Goal: Navigation & Orientation: Understand site structure

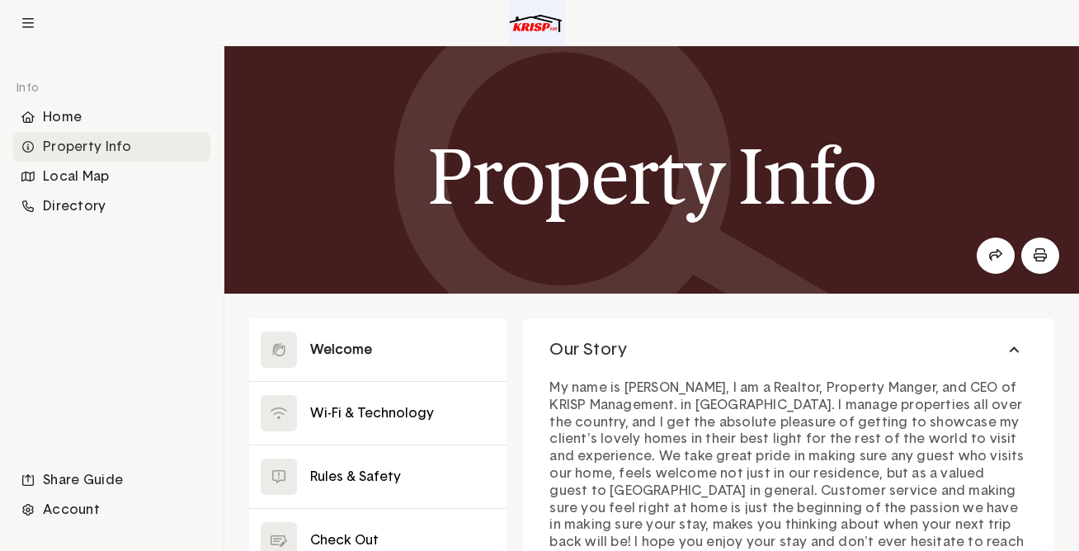
click at [351, 352] on button at bounding box center [377, 349] width 257 height 63
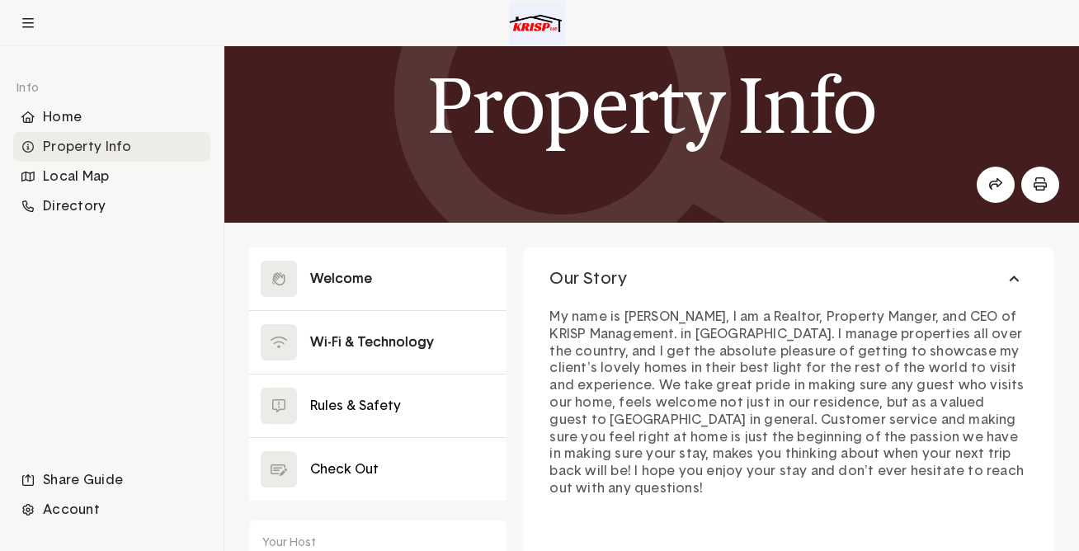
scroll to position [89, 0]
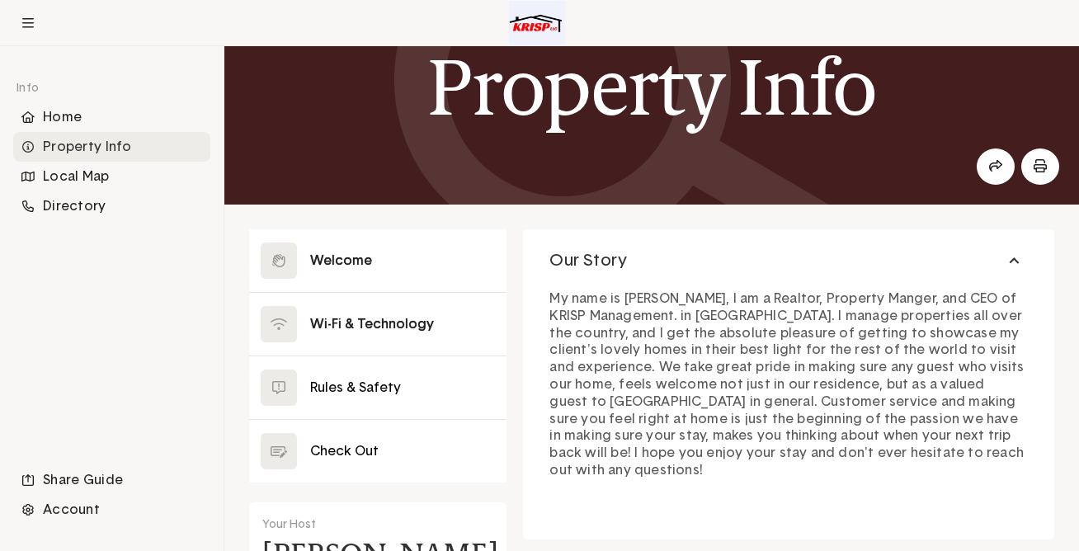
click at [360, 333] on button at bounding box center [377, 324] width 257 height 63
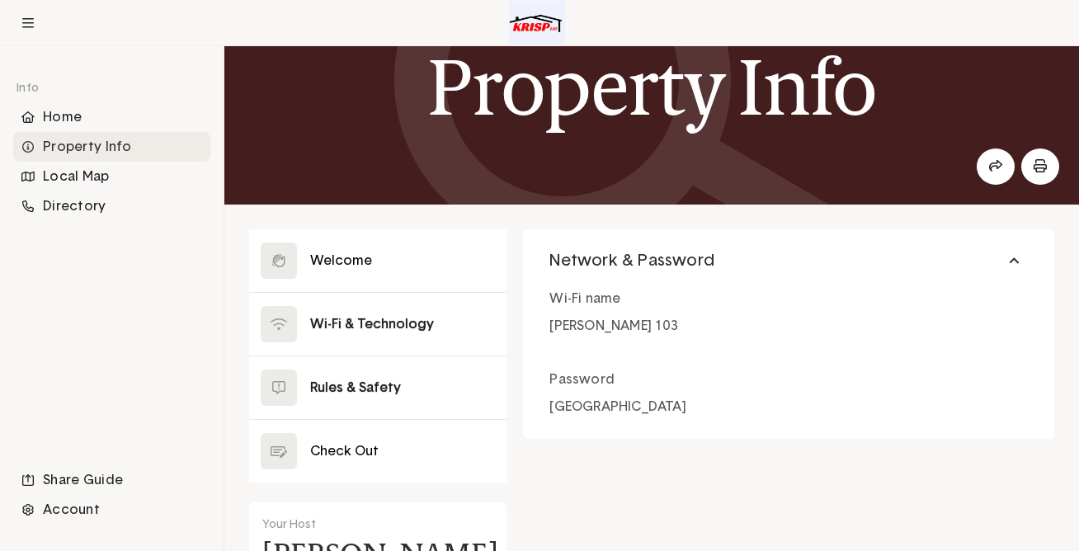
click at [367, 402] on button at bounding box center [377, 387] width 257 height 63
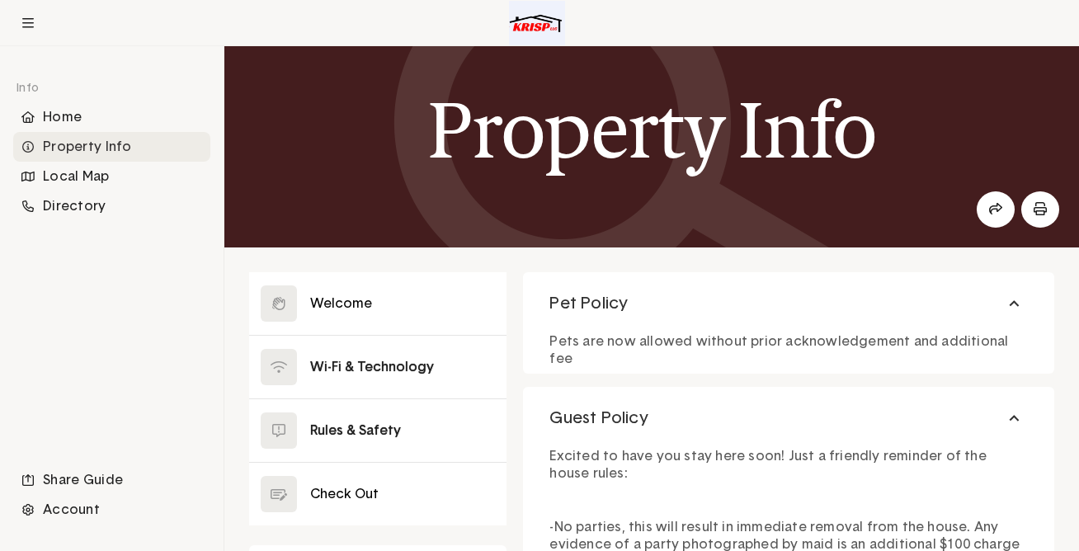
scroll to position [99, 0]
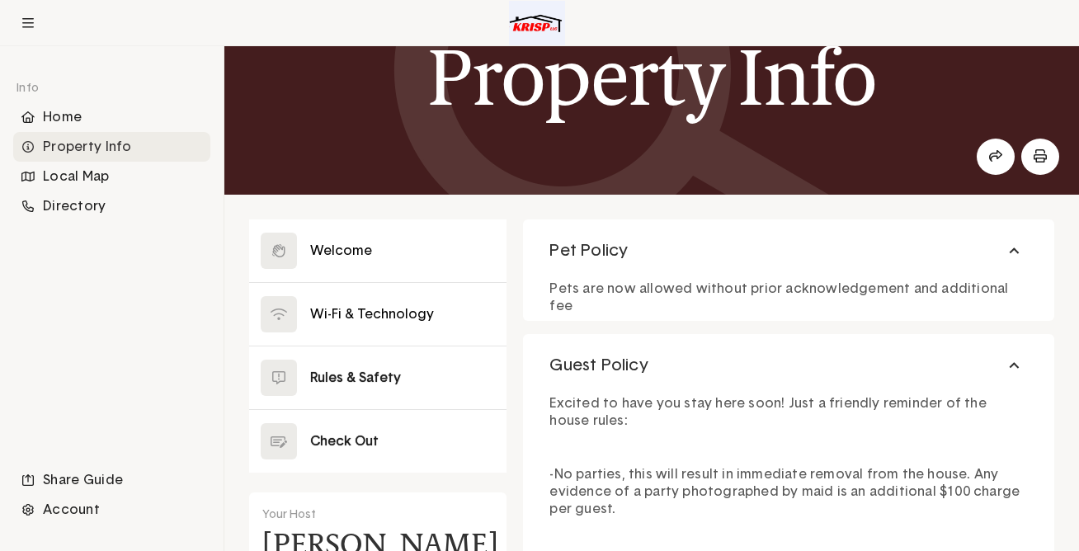
click at [359, 436] on button at bounding box center [377, 441] width 257 height 63
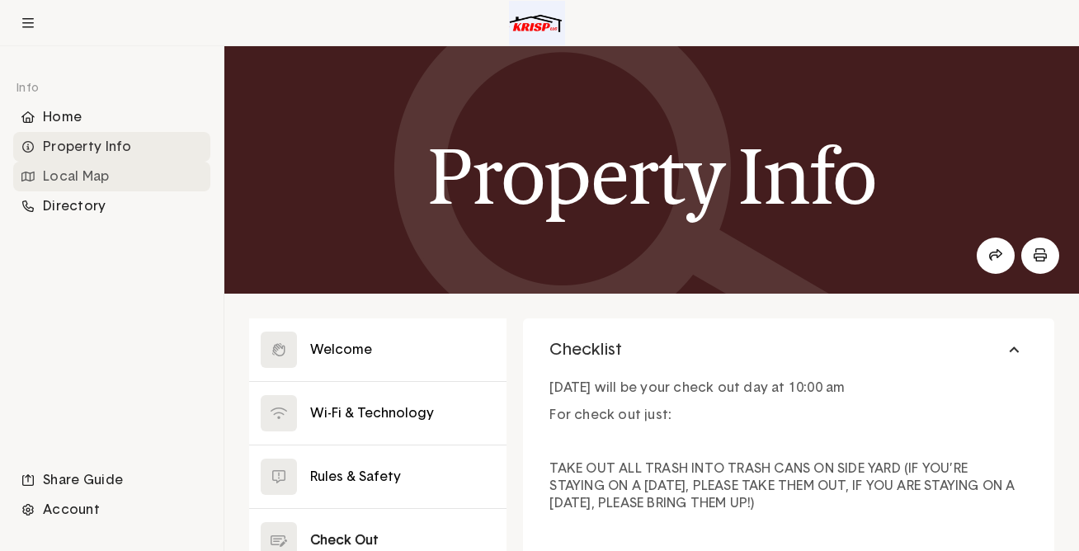
click at [98, 172] on div "Local Map" at bounding box center [111, 177] width 197 height 30
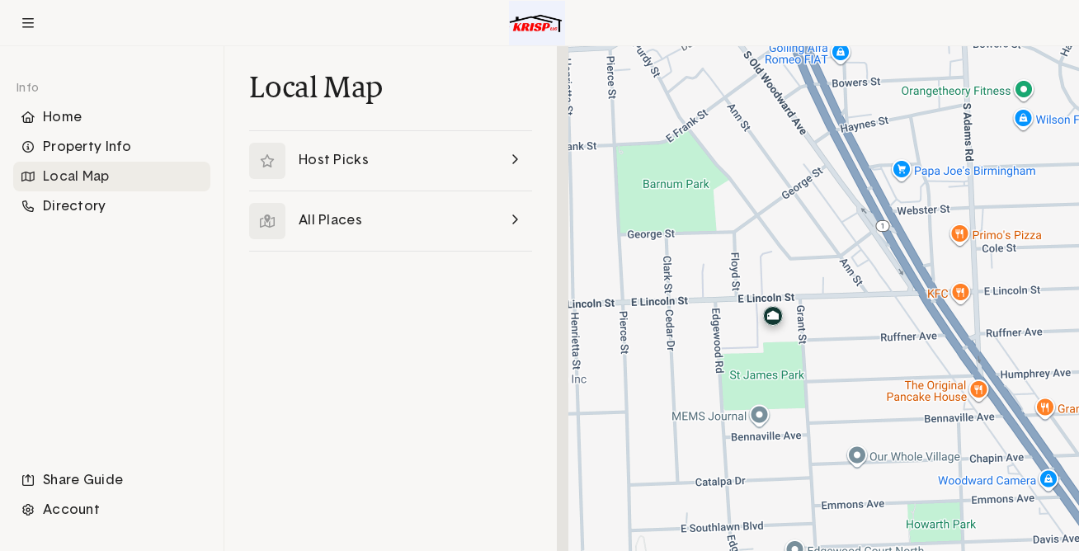
drag, startPoint x: 699, startPoint y: 448, endPoint x: 884, endPoint y: 290, distance: 242.8
click at [883, 290] on div at bounding box center [818, 298] width 522 height 505
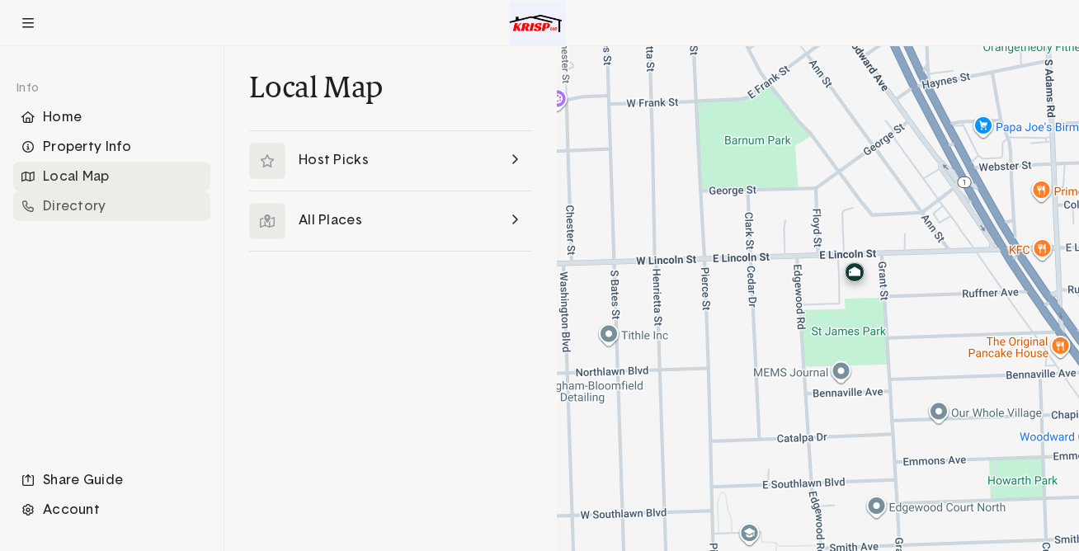
click at [148, 205] on div "Directory" at bounding box center [111, 206] width 197 height 30
